Goal: Navigation & Orientation: Find specific page/section

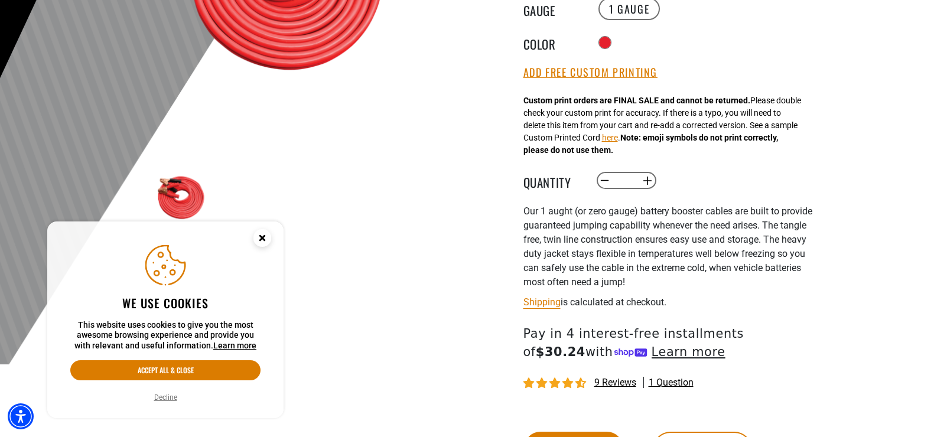
scroll to position [295, 0]
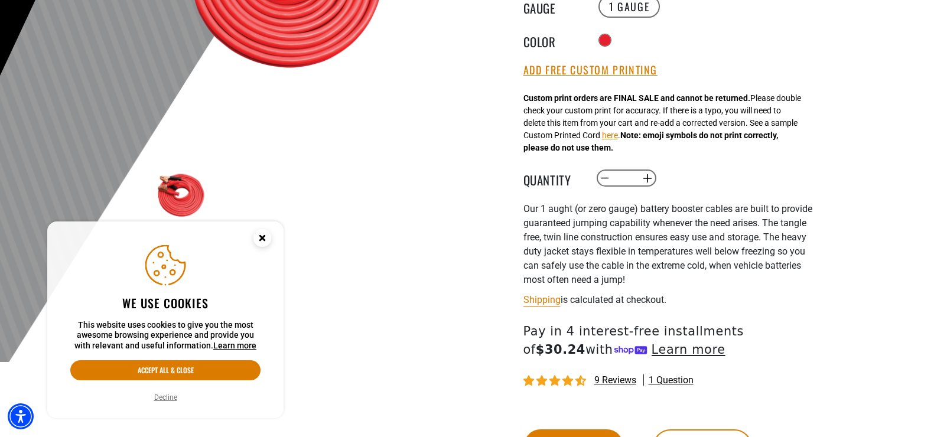
click at [263, 234] on circle "Close this option" at bounding box center [262, 238] width 18 height 18
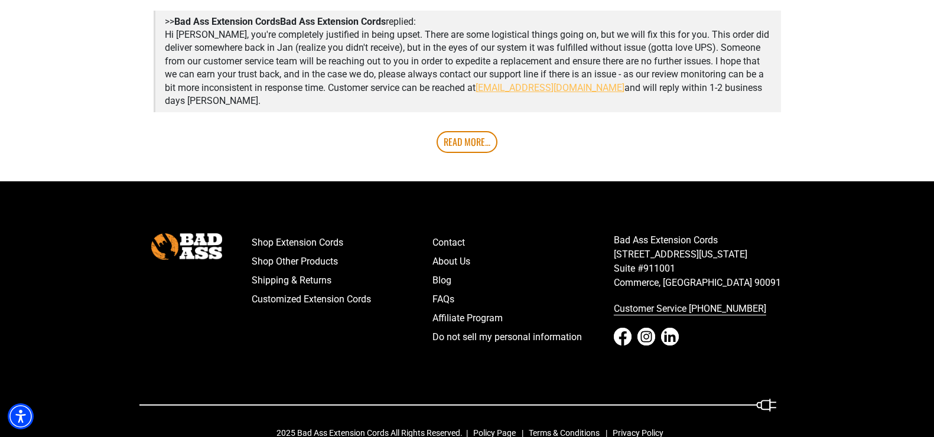
scroll to position [2718, 0]
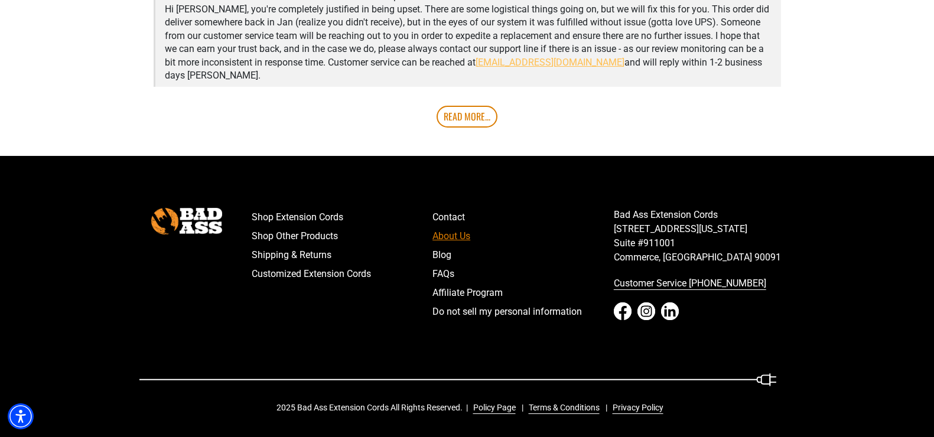
click at [457, 232] on link "About Us" at bounding box center [522, 236] width 181 height 19
